Goal: Navigation & Orientation: Find specific page/section

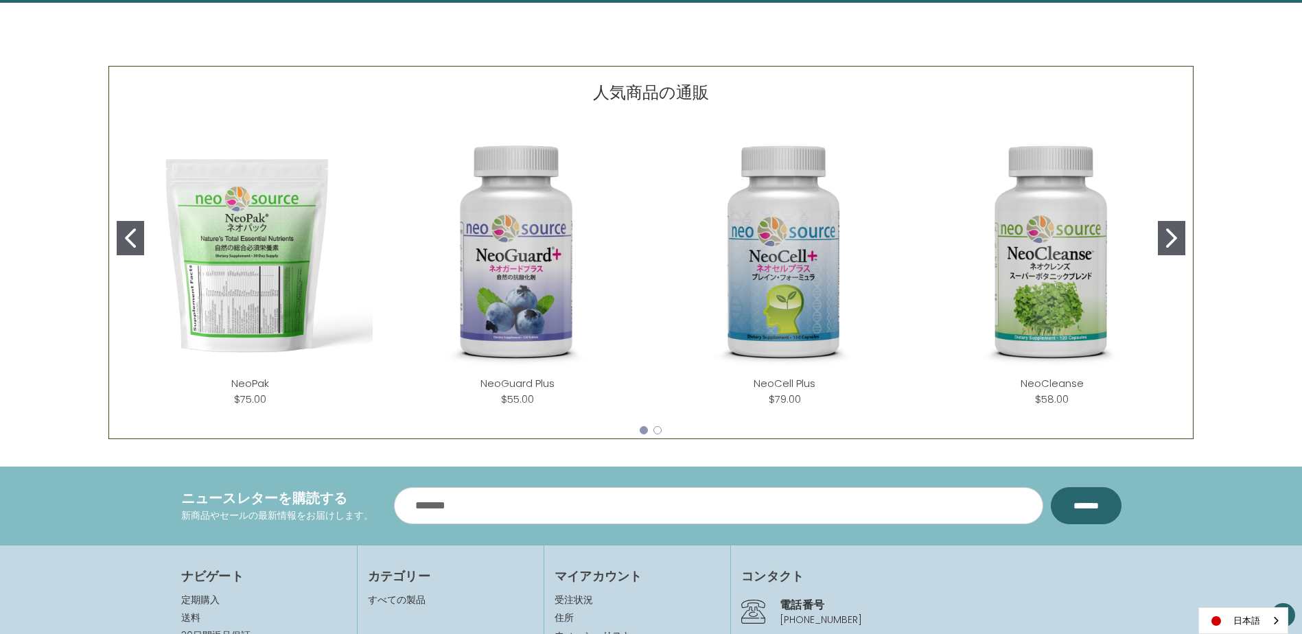
scroll to position [549, 0]
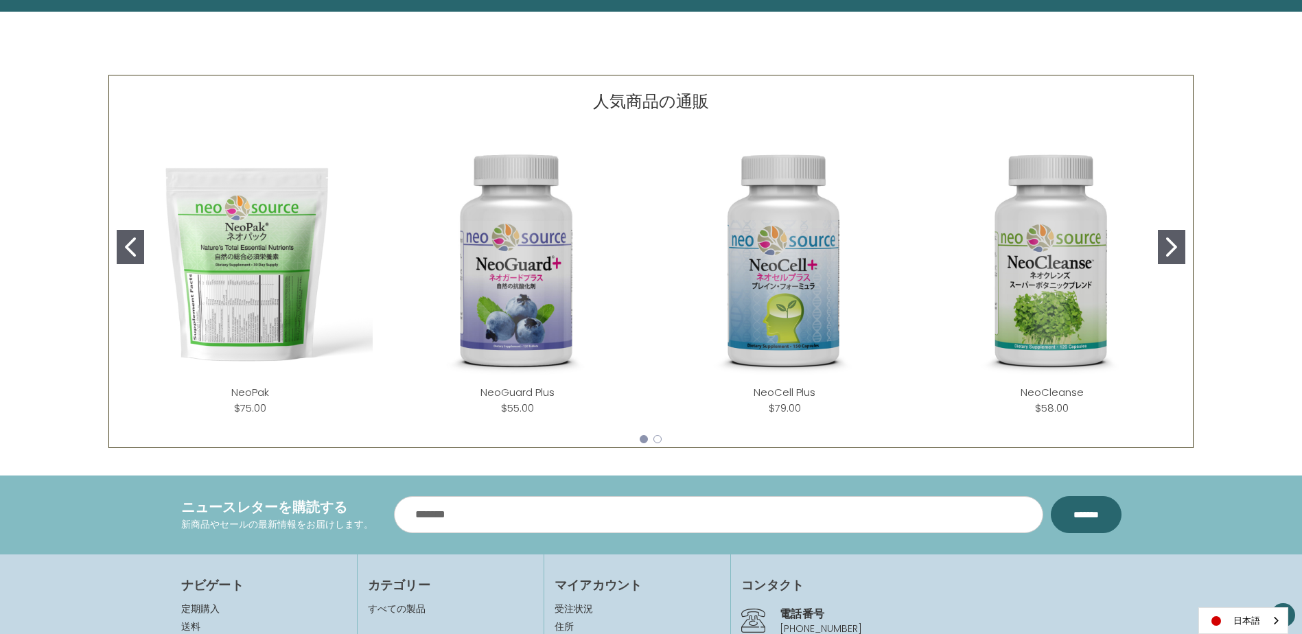
click at [1162, 246] on button "Go to slide 2" at bounding box center [1171, 247] width 27 height 34
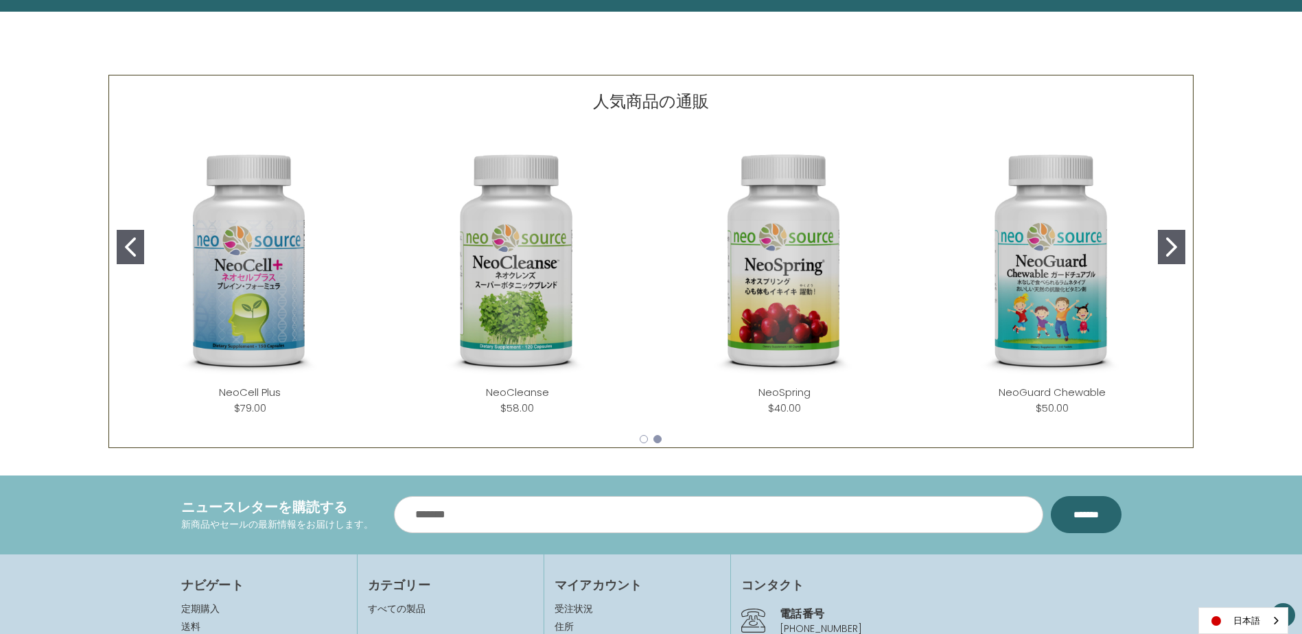
click at [1162, 246] on button "Go to slide 2" at bounding box center [1171, 247] width 27 height 34
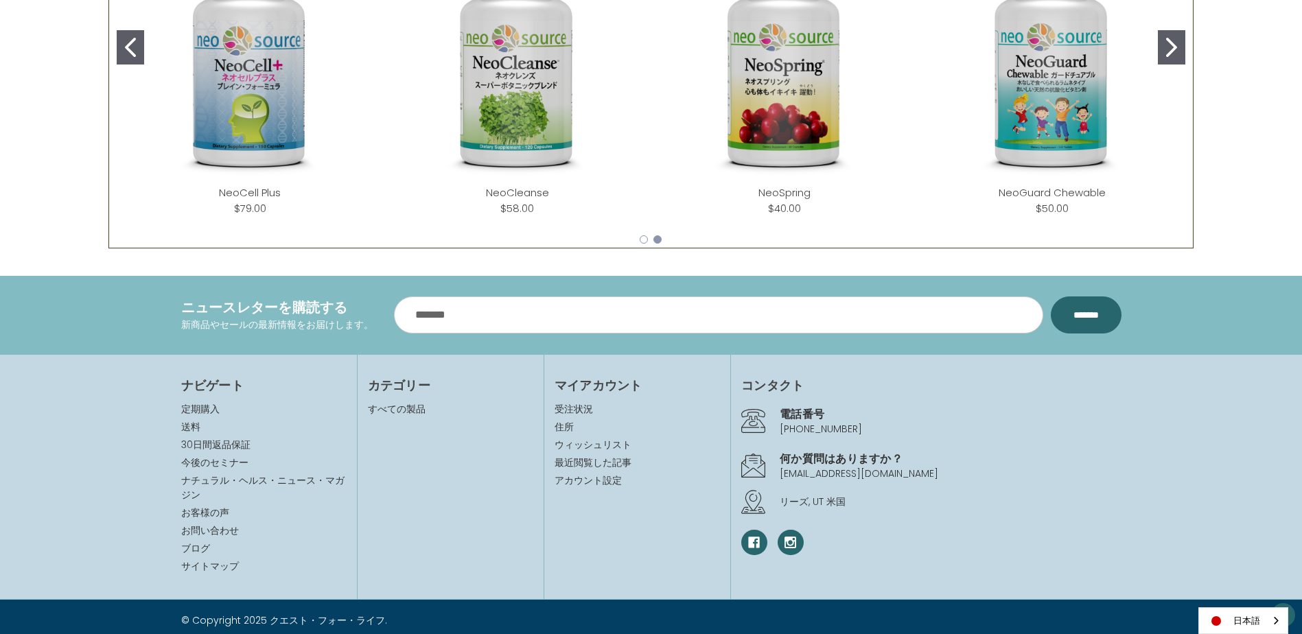
scroll to position [771, 0]
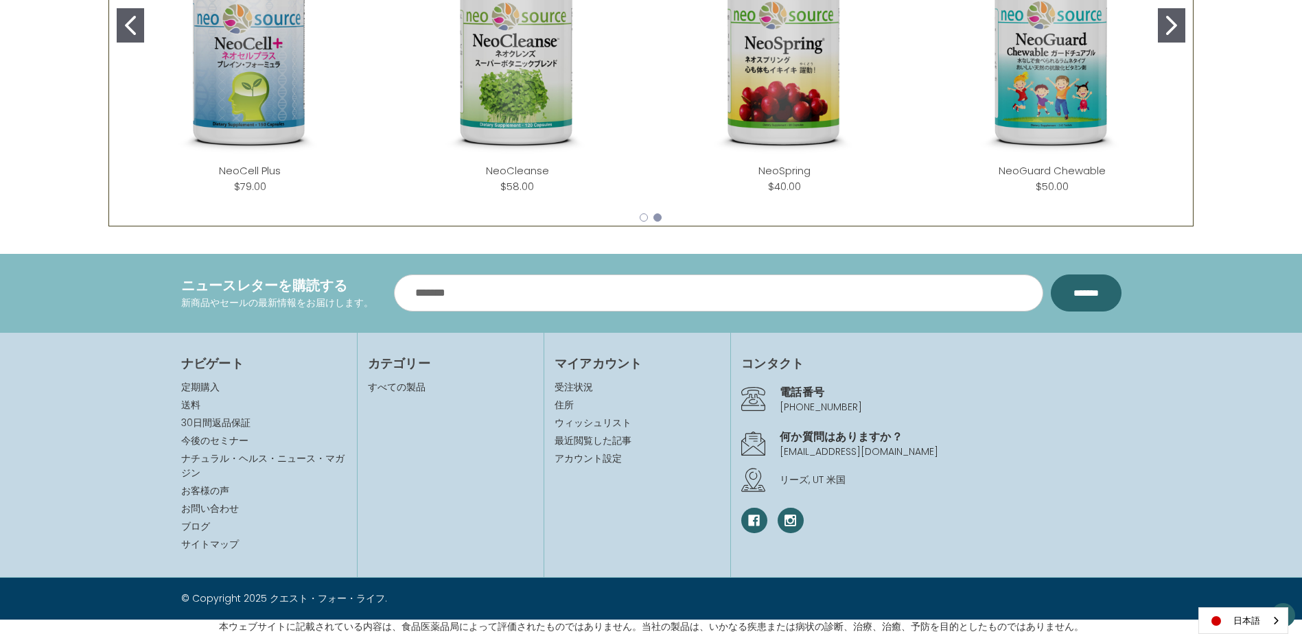
click at [425, 377] on div "カテゴリー すべての製品" at bounding box center [450, 455] width 187 height 245
click at [412, 386] on link "すべての製品" at bounding box center [397, 387] width 58 height 14
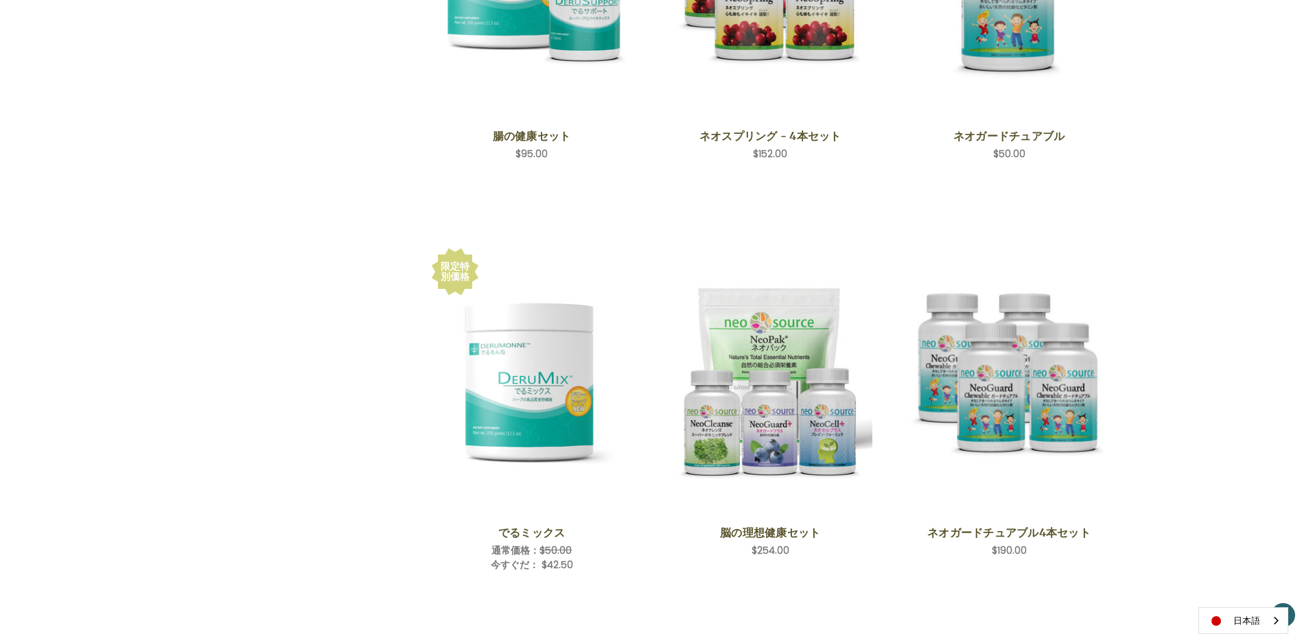
scroll to position [2637, 0]
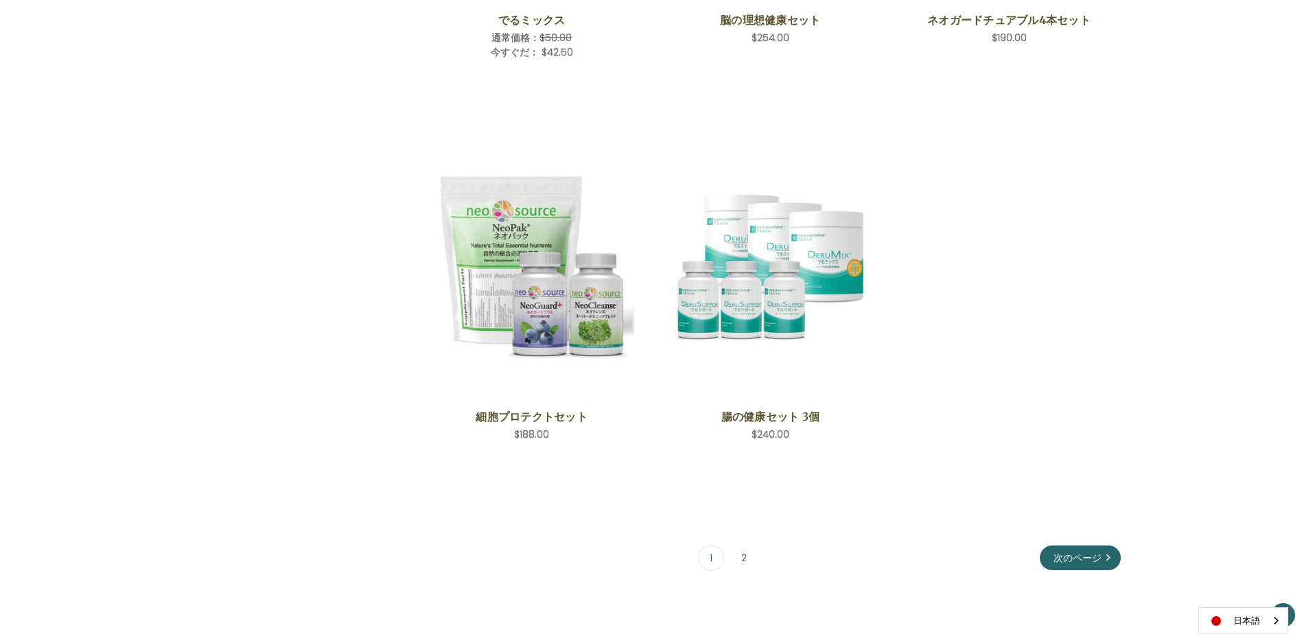
click at [747, 559] on link "2" at bounding box center [743, 558] width 25 height 25
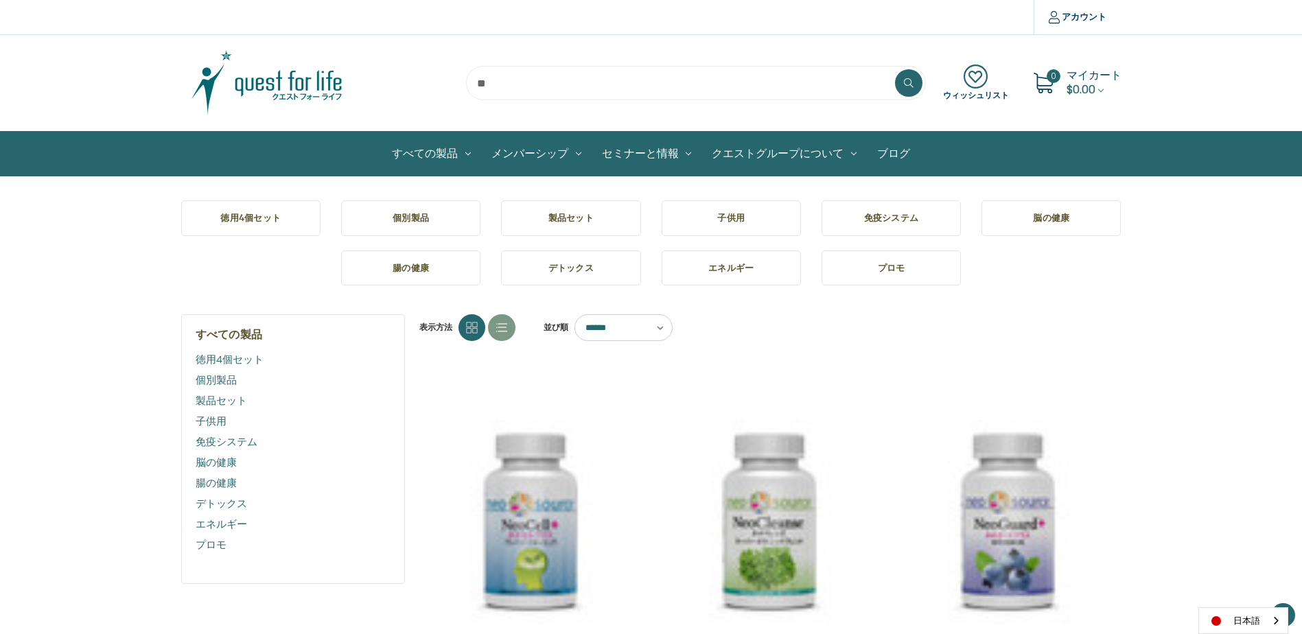
scroll to position [2637, 0]
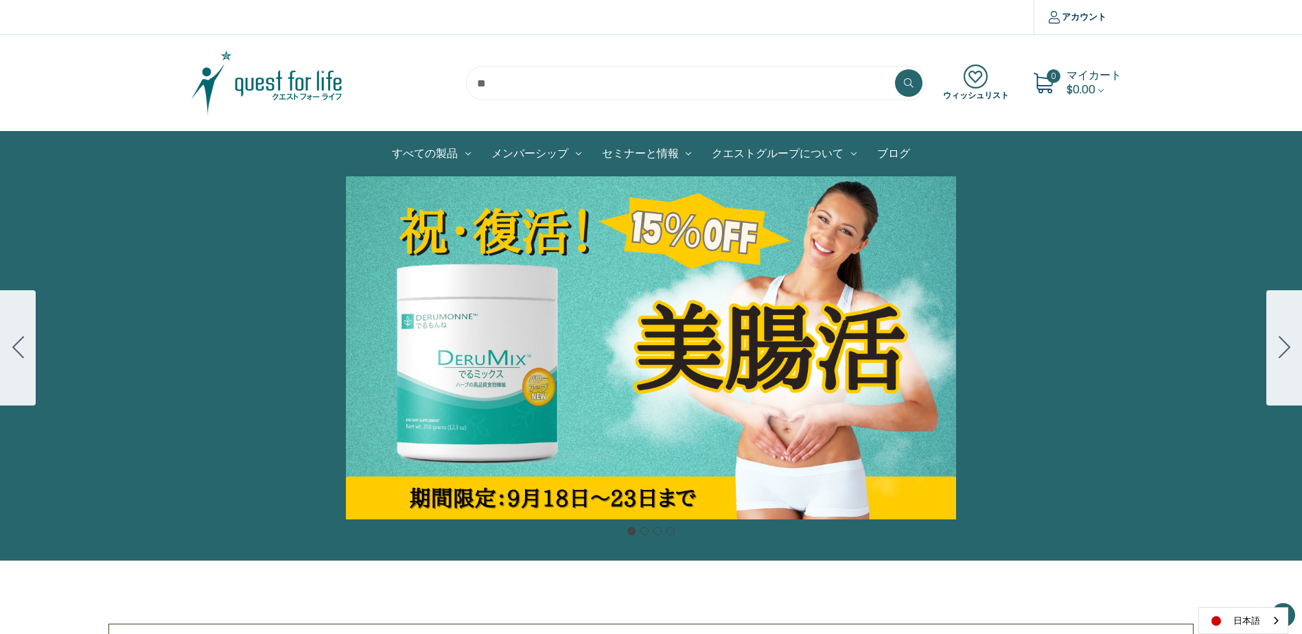
scroll to position [771, 0]
